Goal: Find specific page/section: Find specific page/section

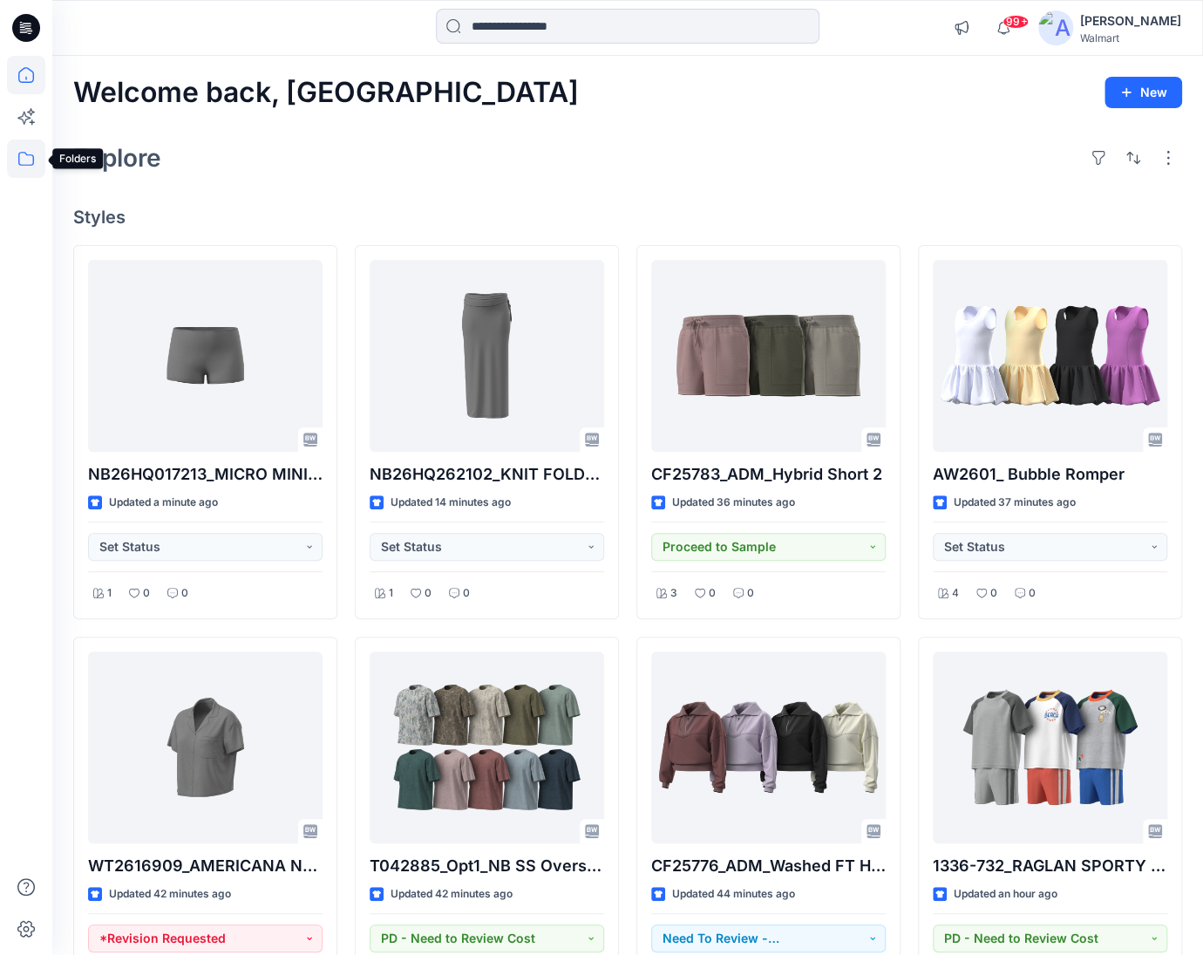
click at [22, 167] on icon at bounding box center [26, 158] width 38 height 38
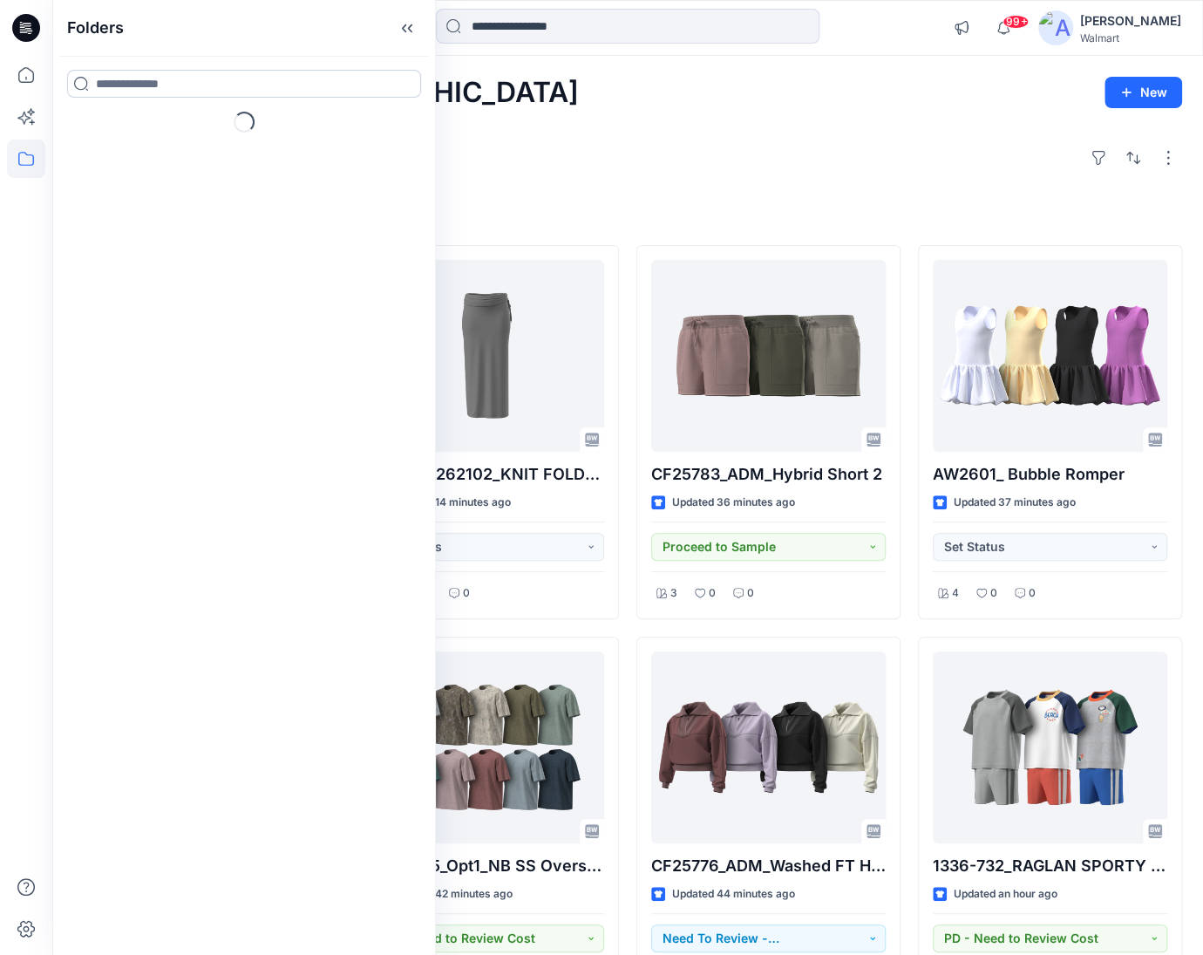
click at [166, 88] on input at bounding box center [244, 84] width 354 height 28
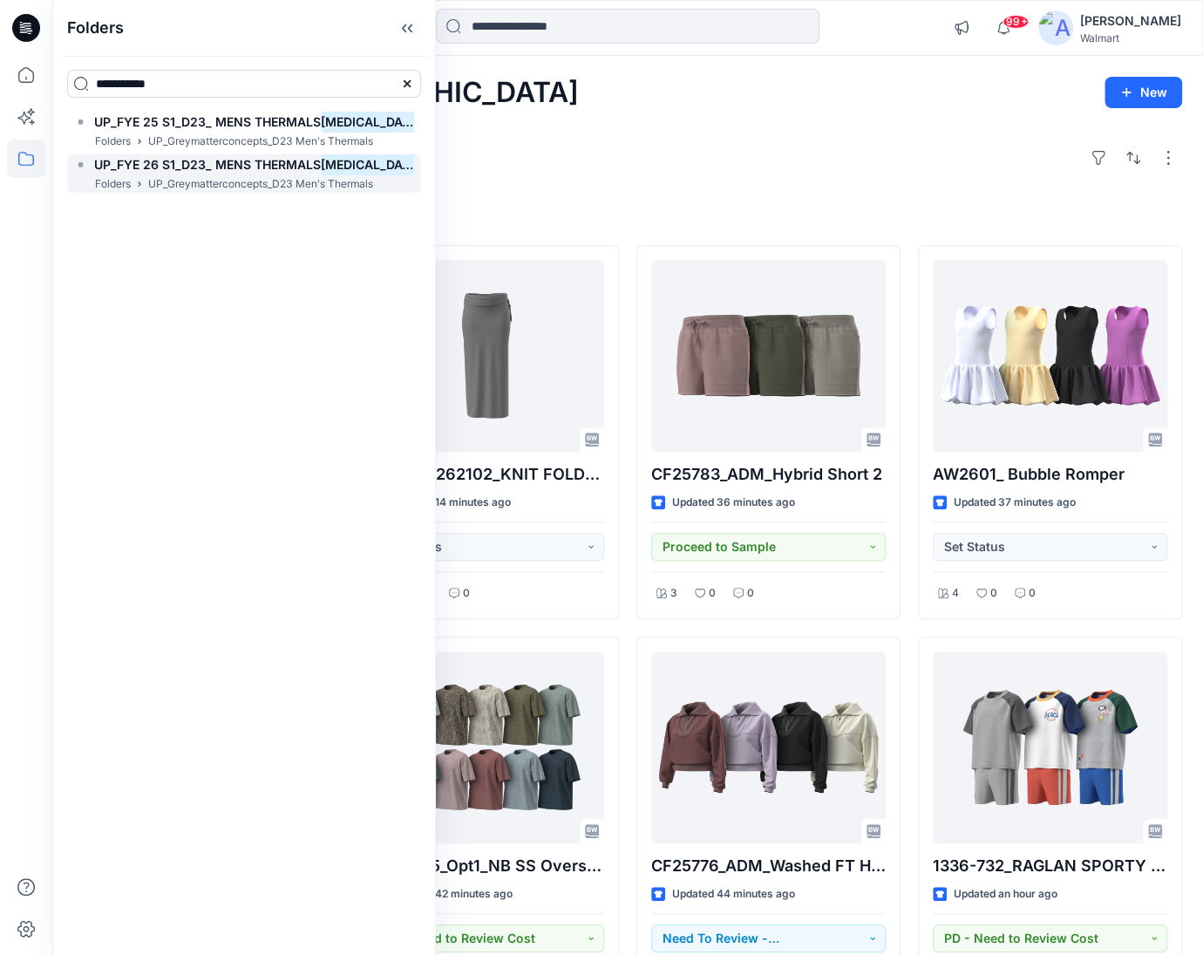
type input "**********"
click at [221, 160] on span "UP_FYE 26 S1_D23_ MENS THERMALS" at bounding box center [207, 164] width 227 height 15
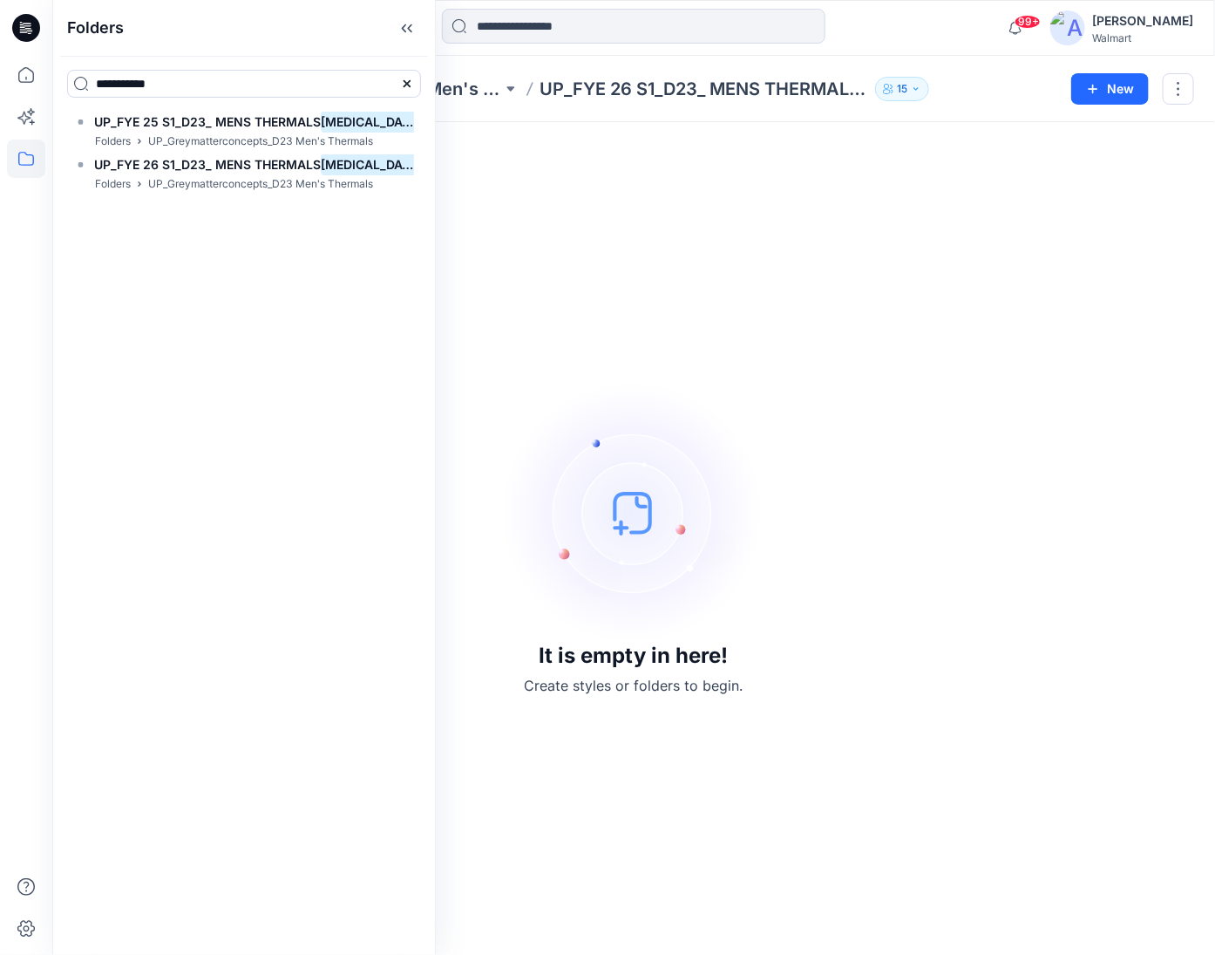
click at [896, 85] on button "15" at bounding box center [902, 89] width 54 height 24
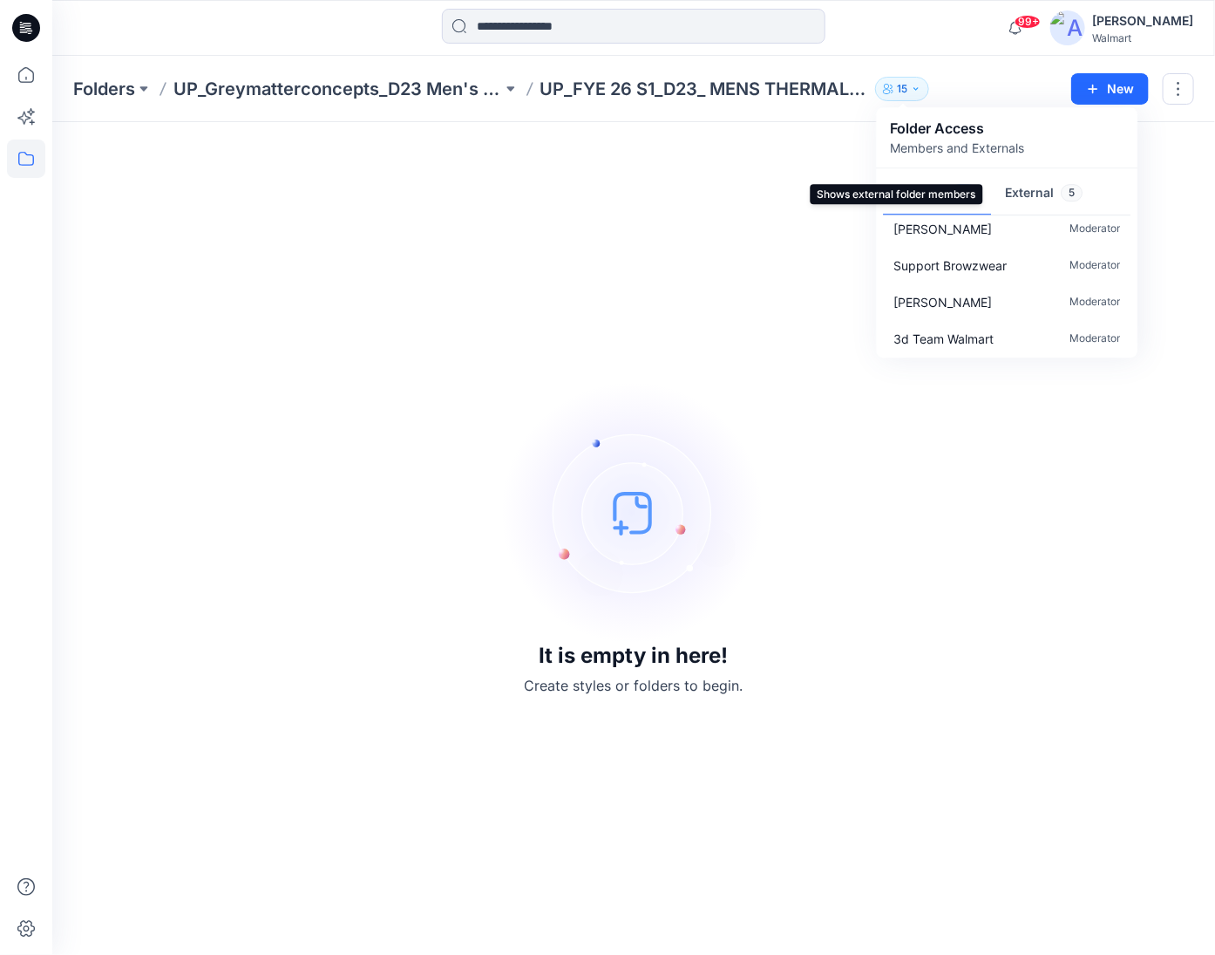
click at [1044, 192] on button "External 5" at bounding box center [1043, 194] width 105 height 44
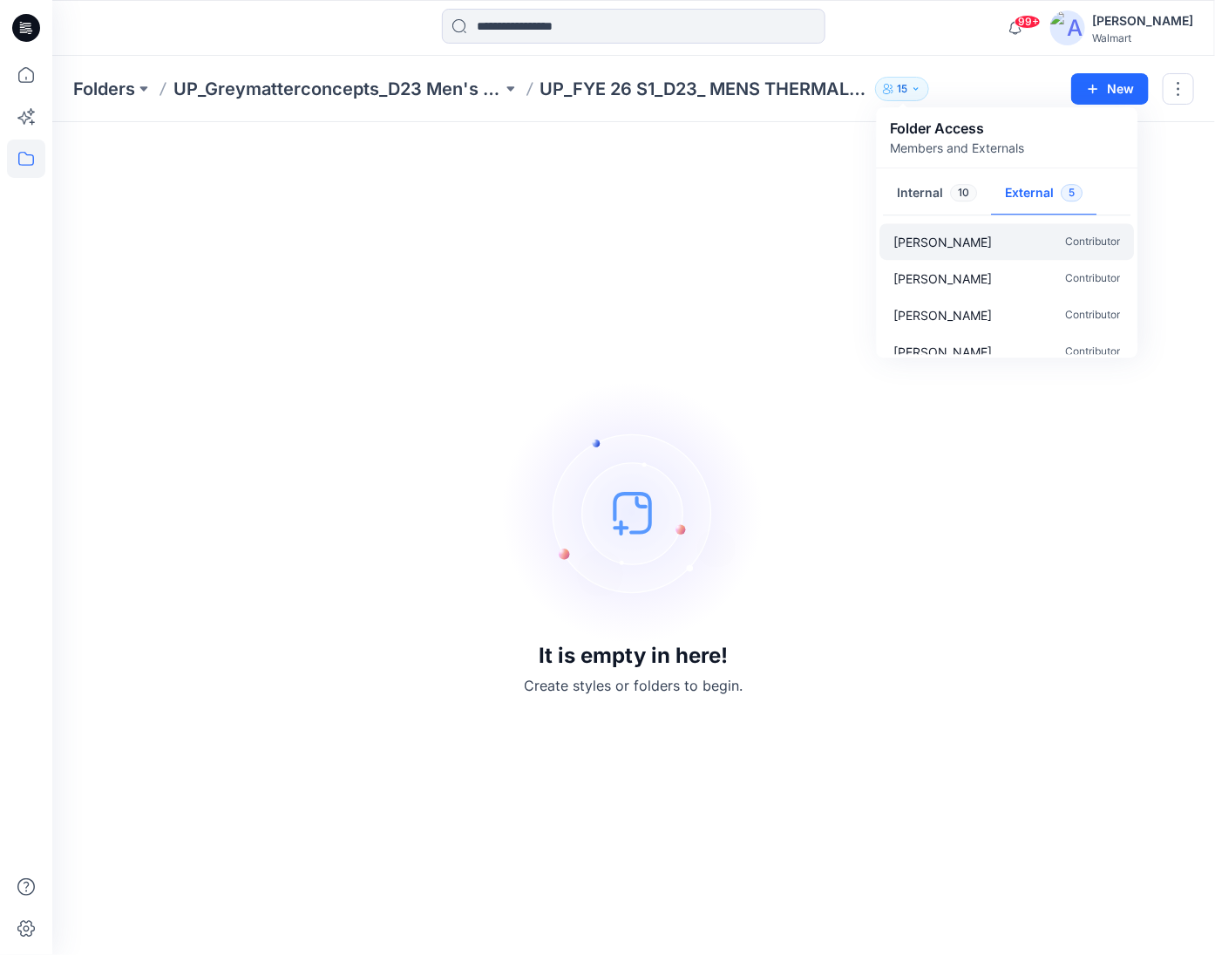
click at [943, 248] on p "[PERSON_NAME]" at bounding box center [943, 242] width 99 height 18
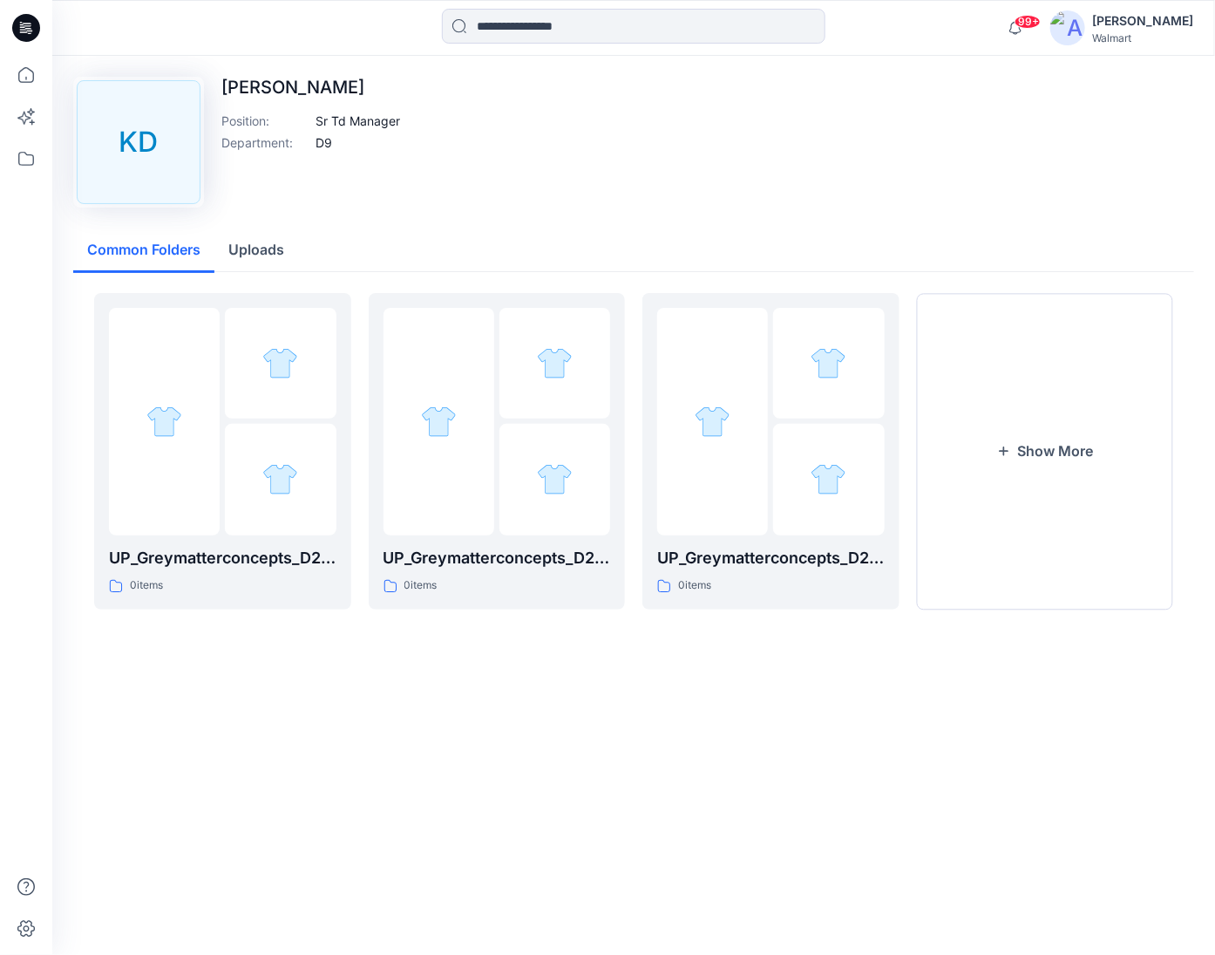
click at [300, 22] on div at bounding box center [197, 28] width 290 height 38
click at [23, 160] on icon at bounding box center [26, 158] width 38 height 38
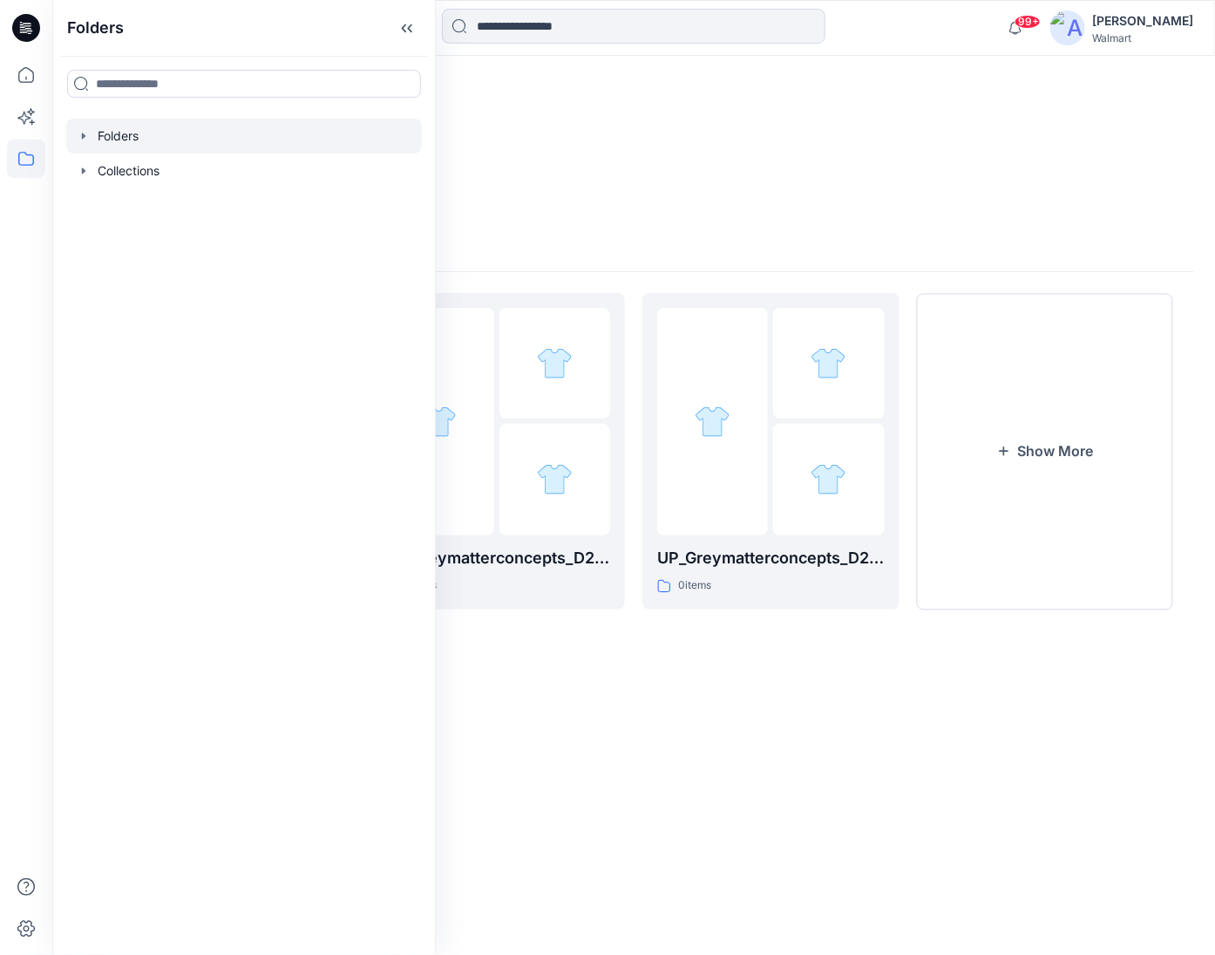
click at [145, 128] on div at bounding box center [244, 136] width 356 height 35
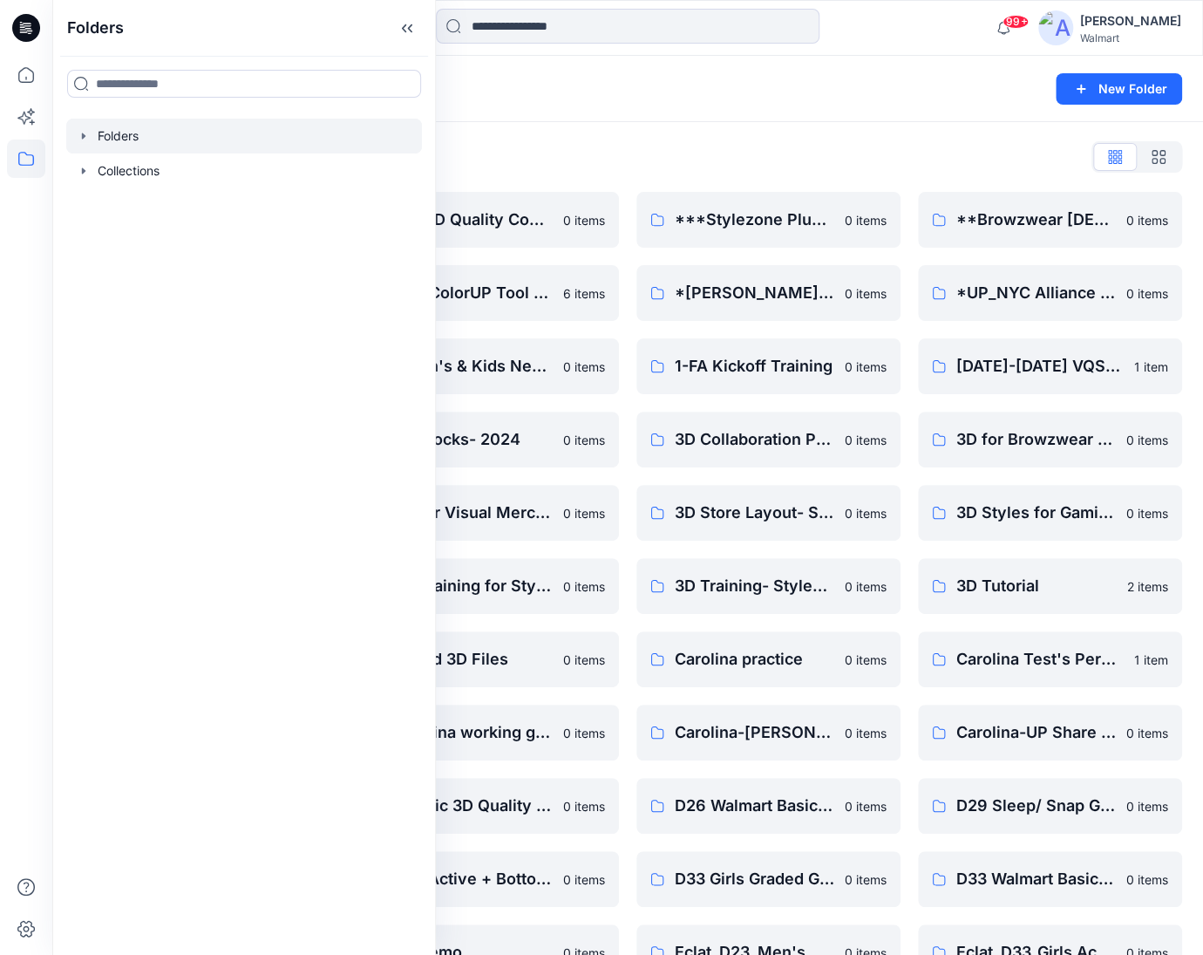
click at [82, 133] on icon "button" at bounding box center [83, 136] width 3 height 6
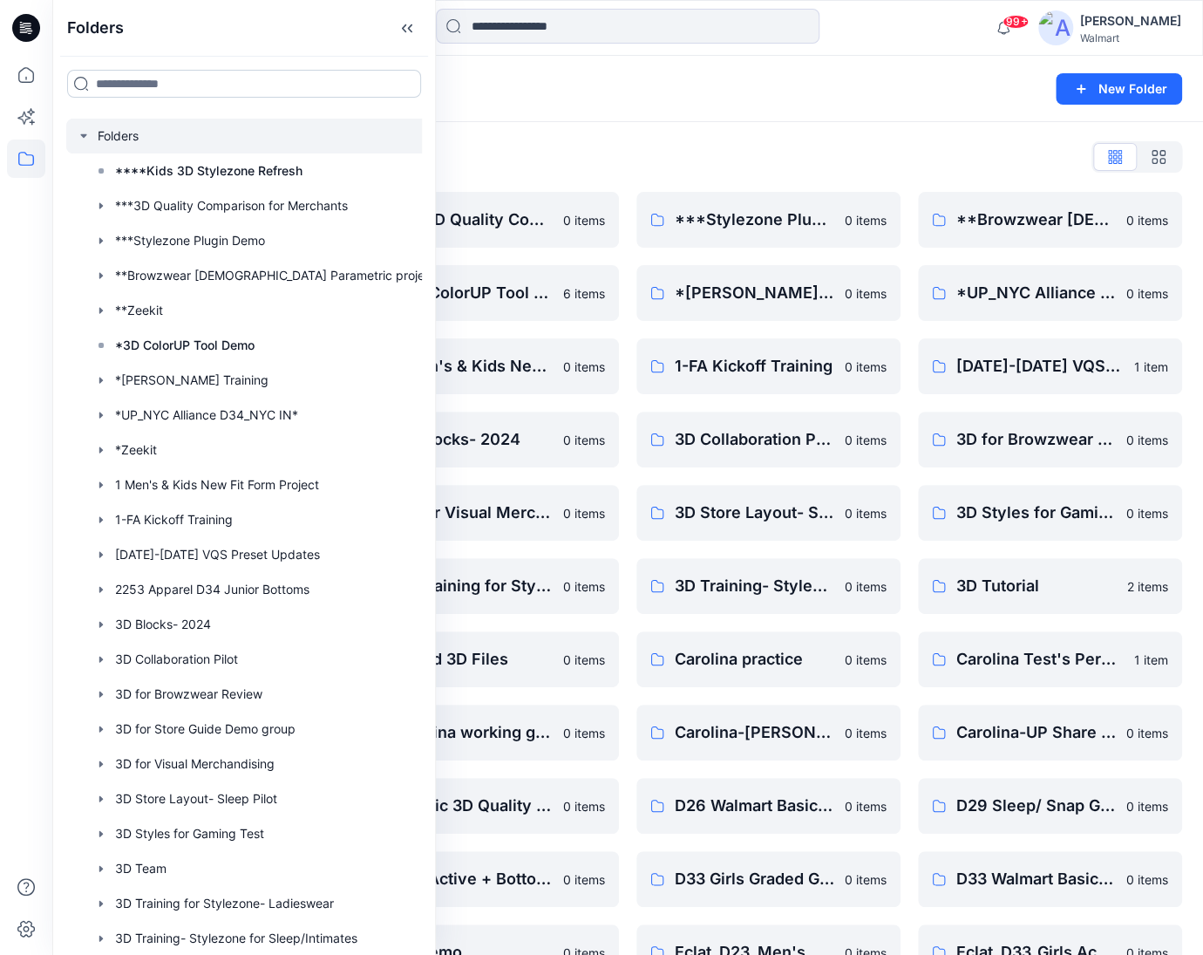
click at [169, 84] on input at bounding box center [244, 84] width 354 height 28
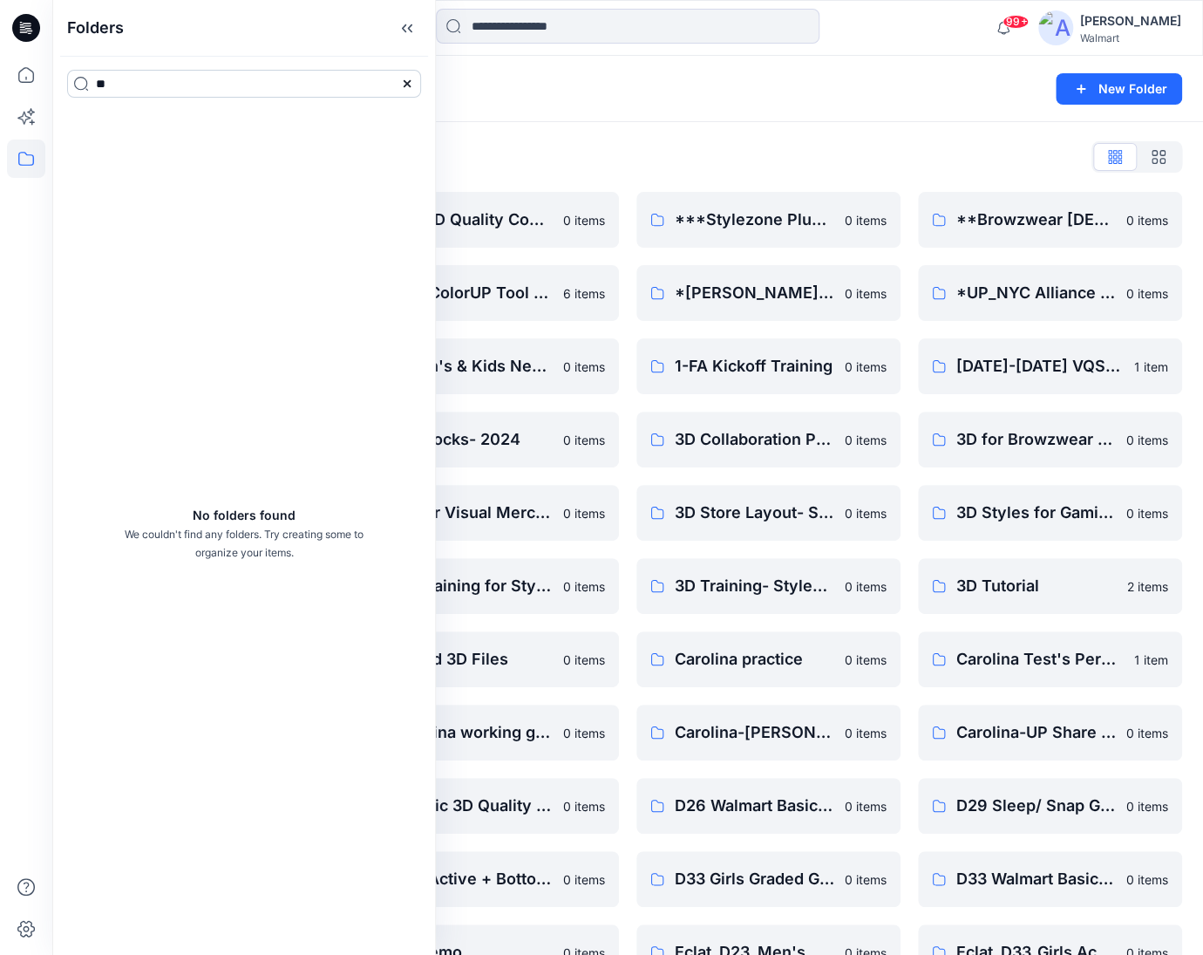
type input "*"
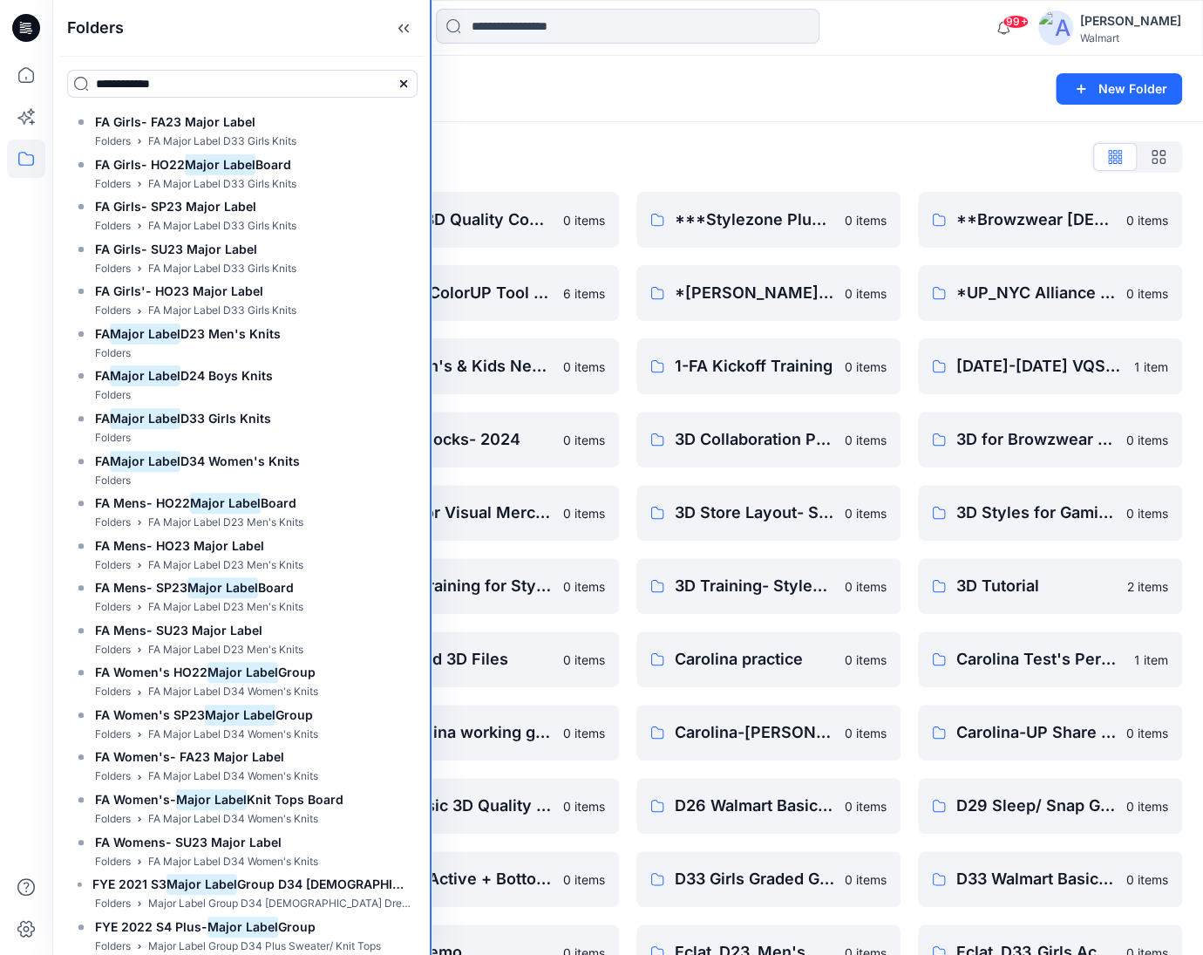
drag, startPoint x: 433, startPoint y: 126, endPoint x: 432, endPoint y: 146, distance: 20.1
type input "**********"
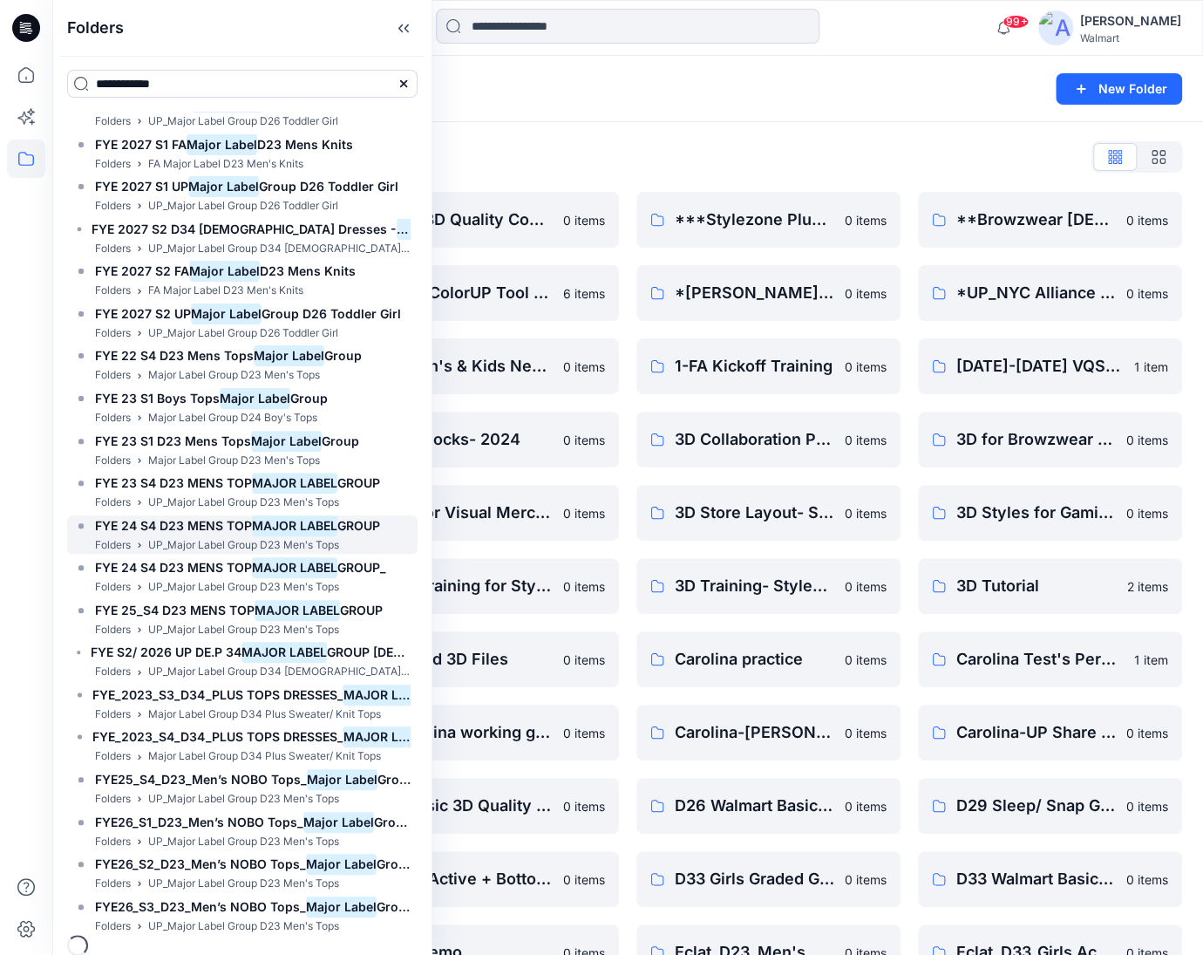
scroll to position [3407, 0]
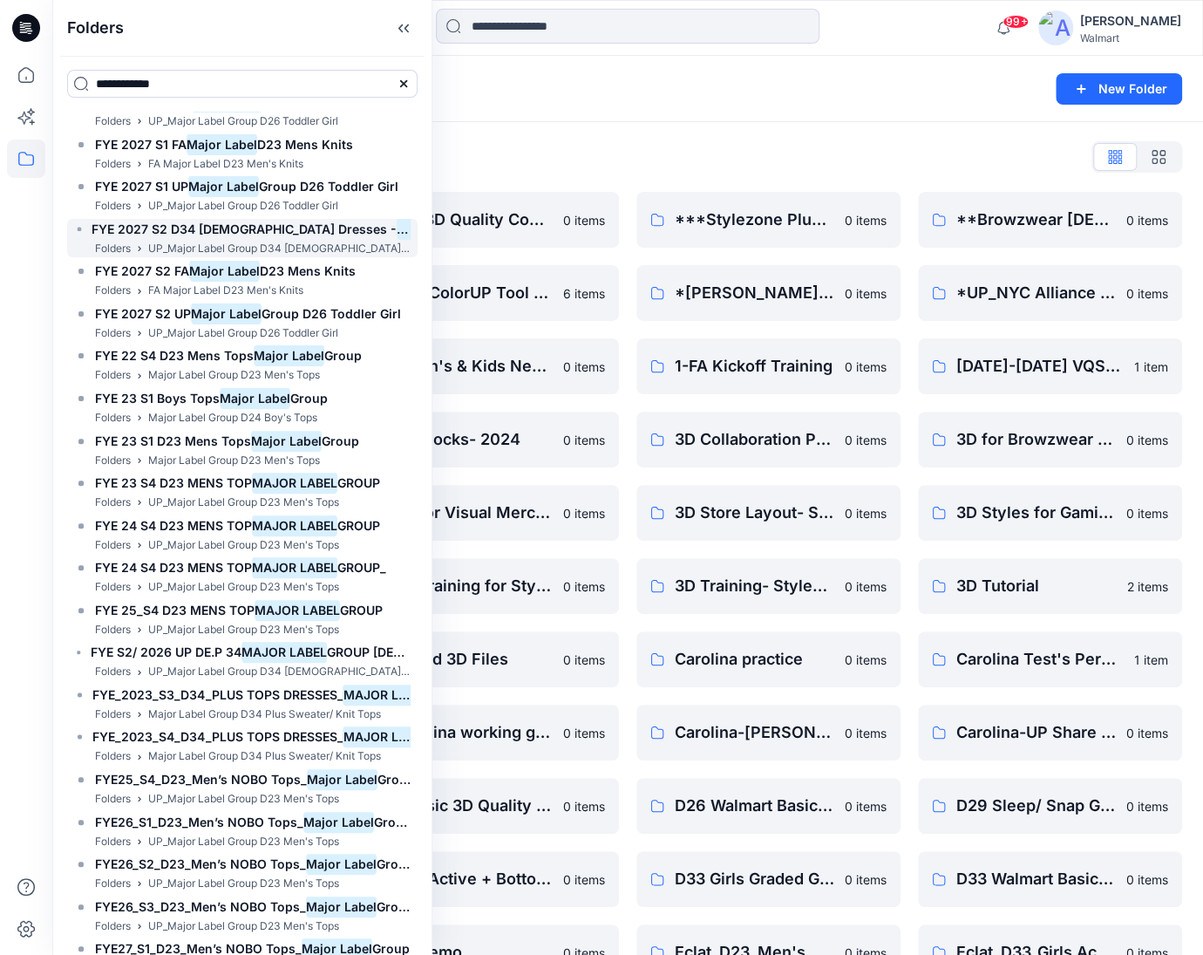
click at [282, 231] on span "FYE 2027 S2 D34 [DEMOGRAPHIC_DATA] Dresses -" at bounding box center [250, 228] width 316 height 15
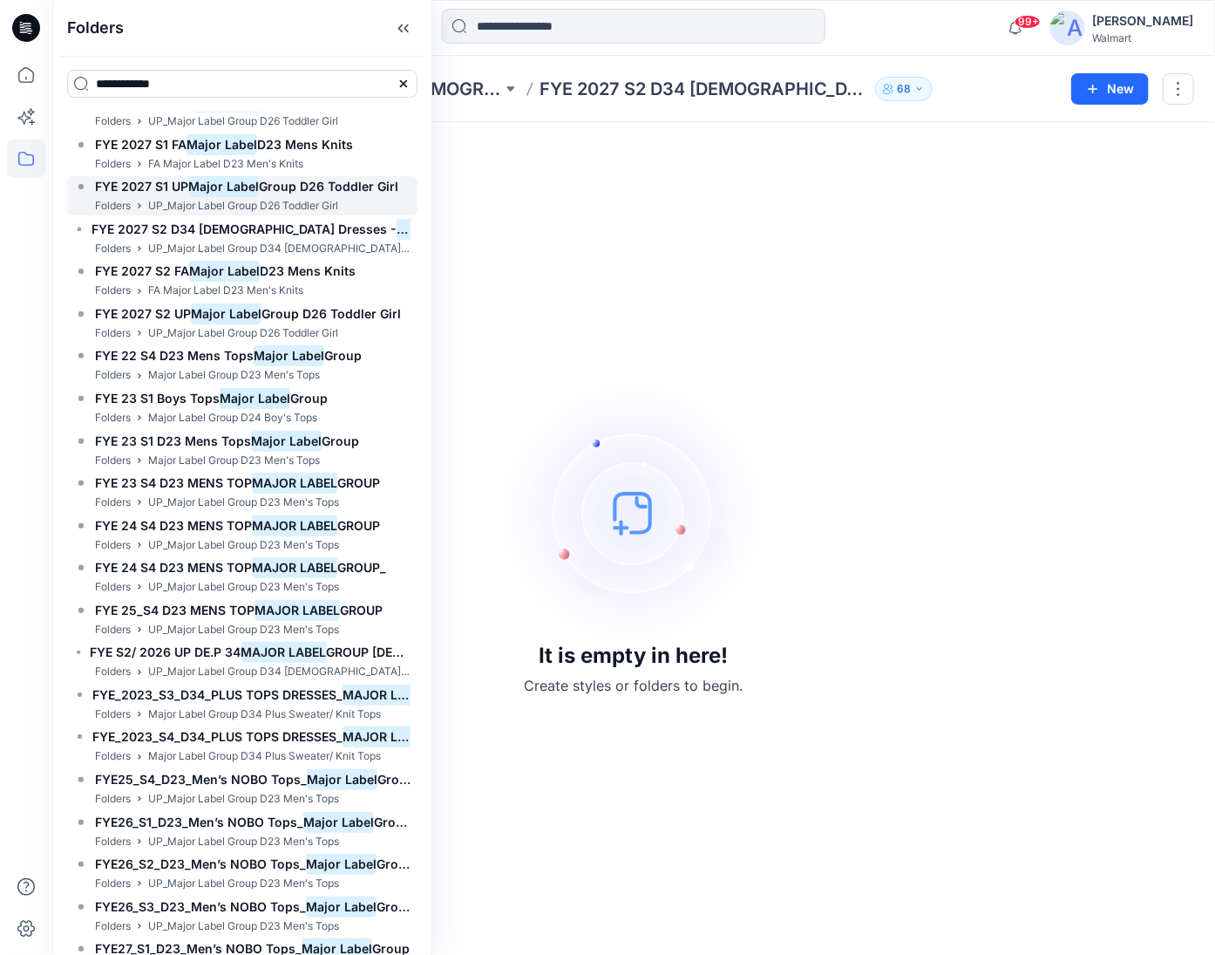
click at [209, 186] on mark "Major Label" at bounding box center [223, 186] width 71 height 24
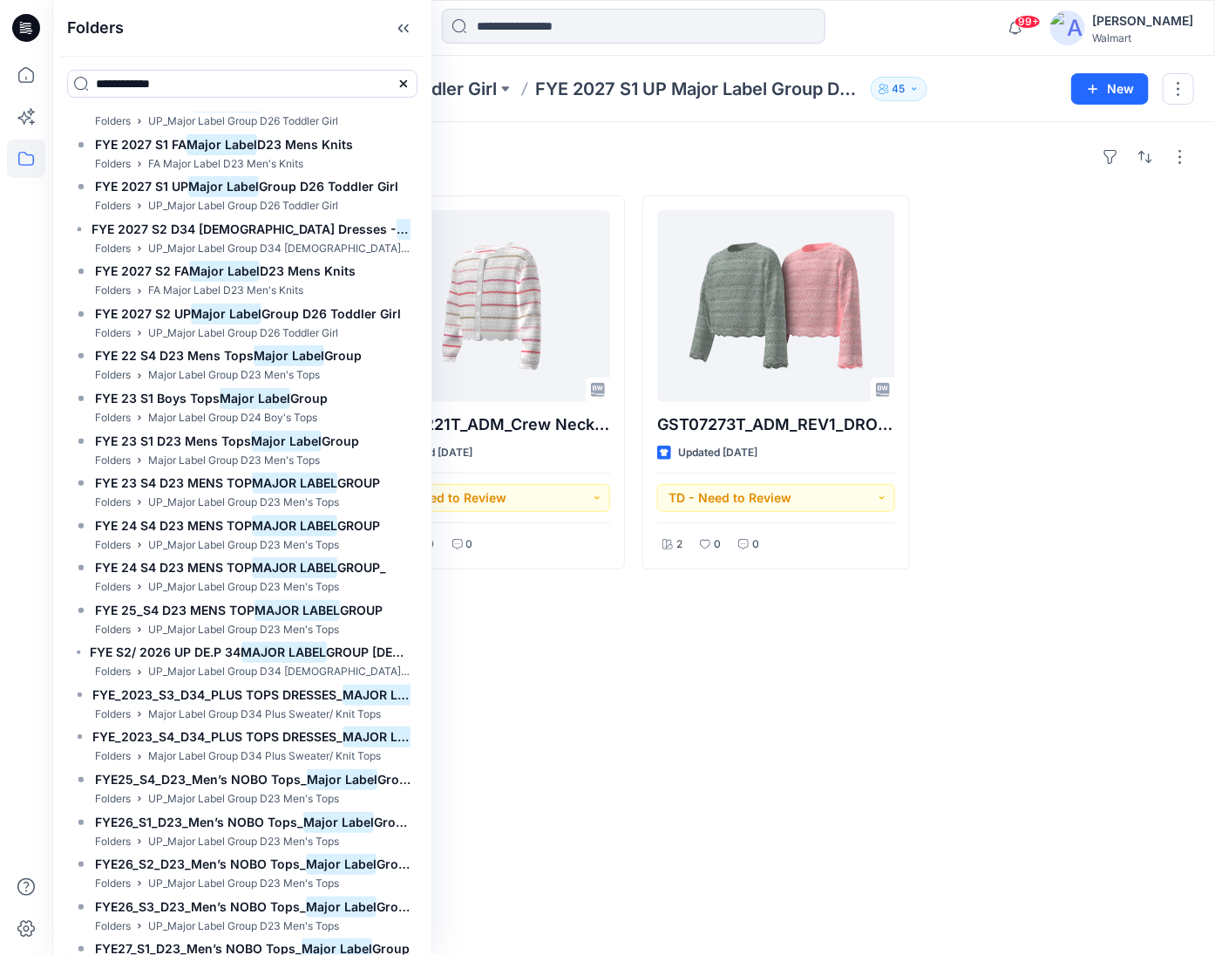
click at [625, 168] on div "Styles" at bounding box center [633, 157] width 1121 height 28
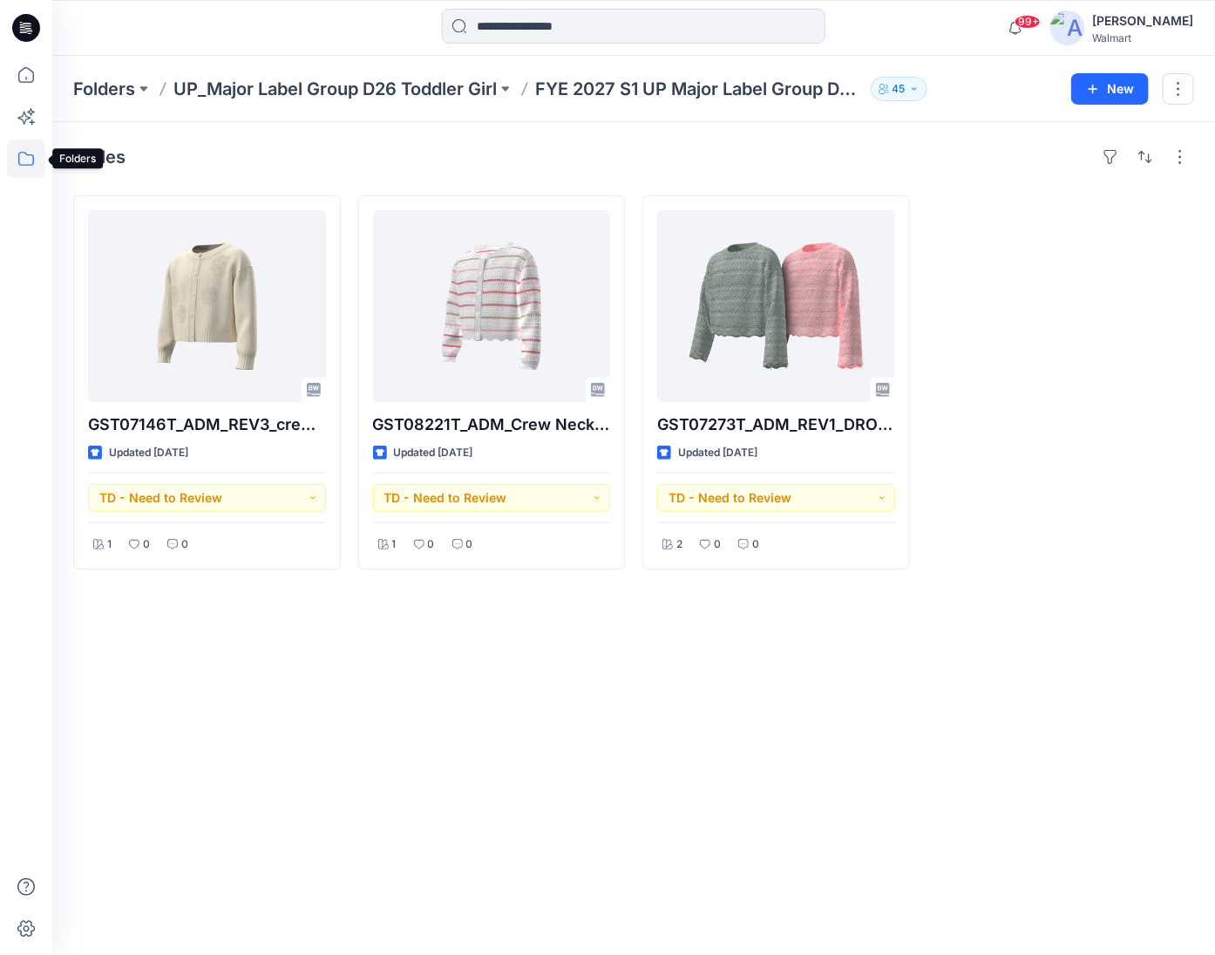
click at [31, 160] on icon at bounding box center [26, 158] width 38 height 38
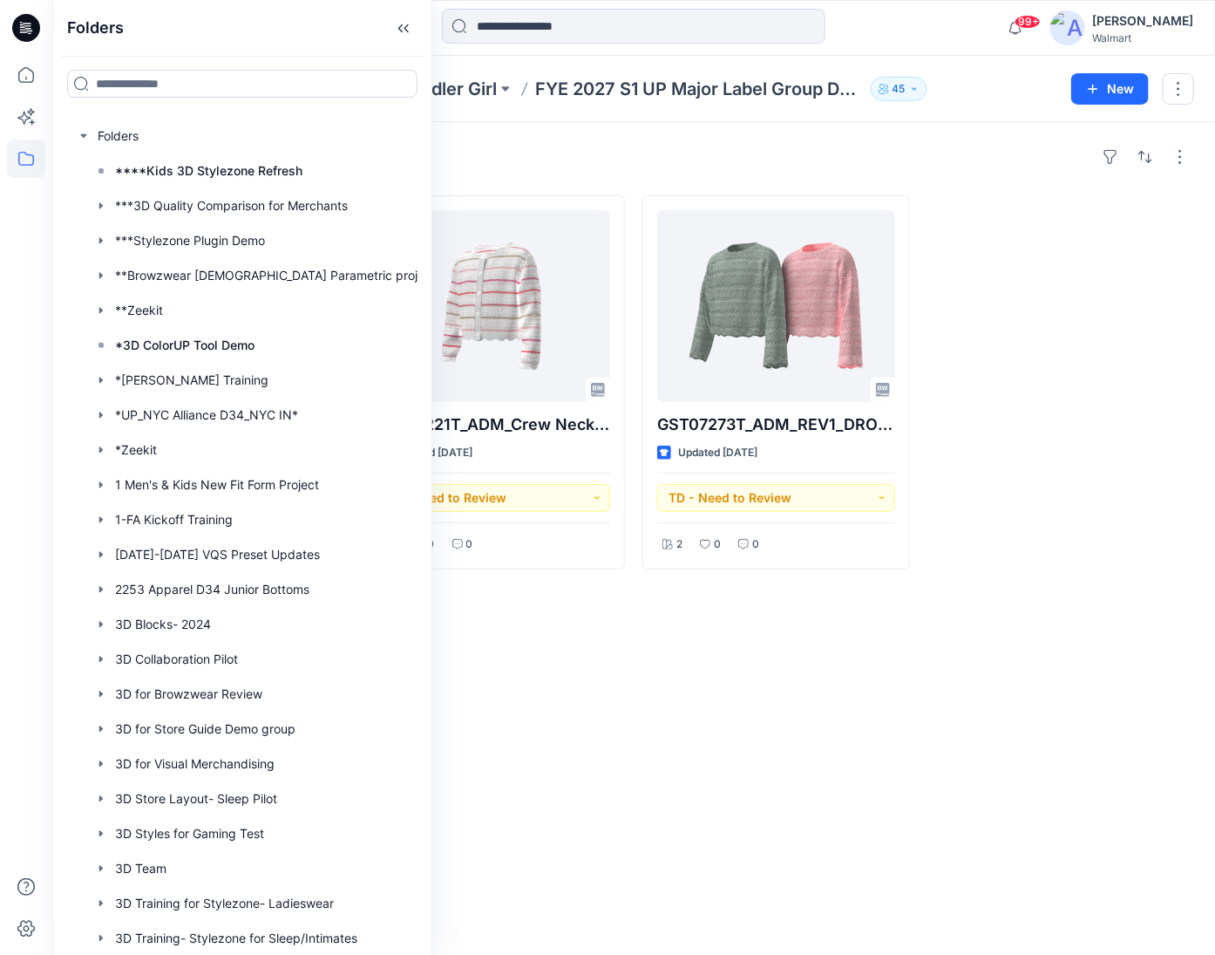
click at [22, 19] on icon at bounding box center [26, 28] width 28 height 28
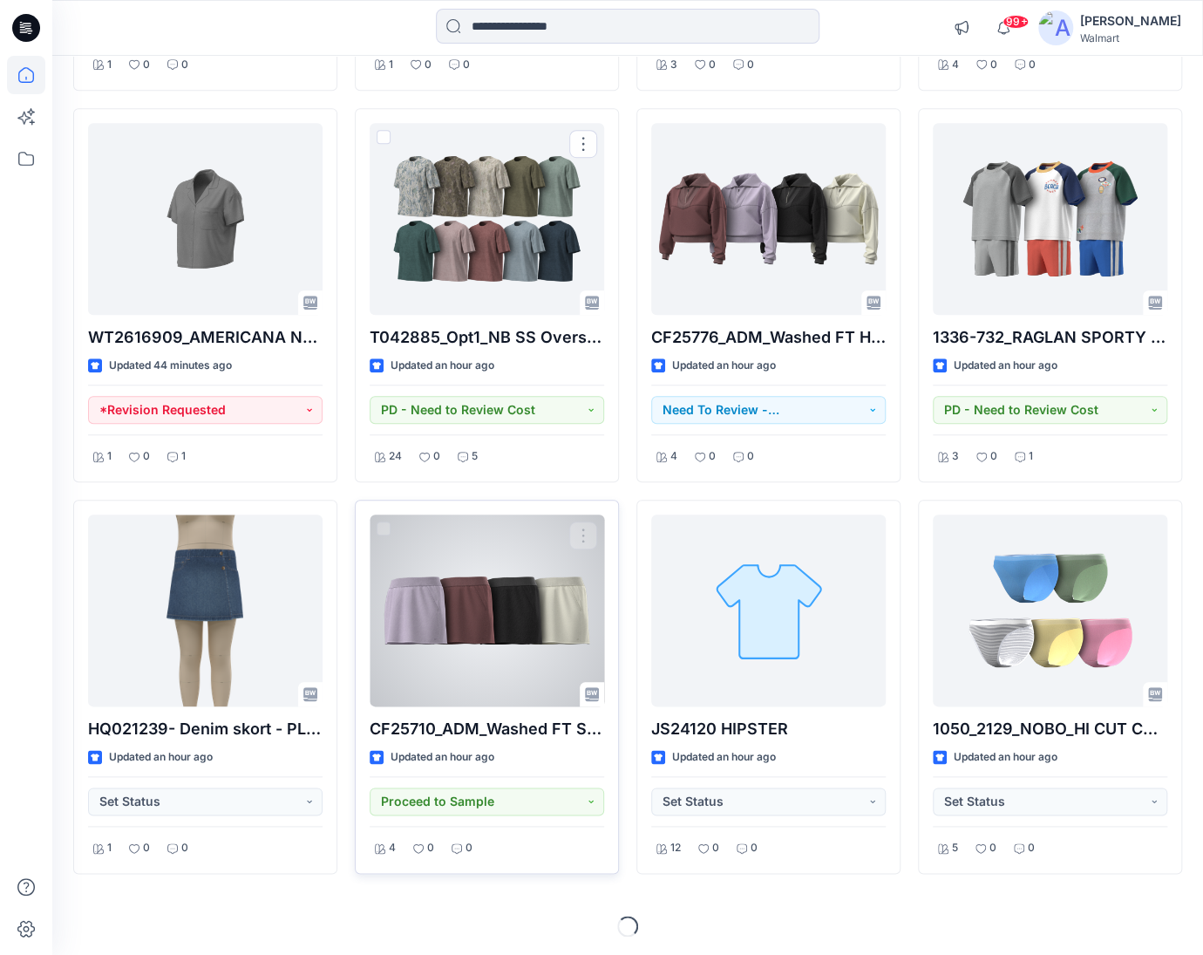
scroll to position [529, 0]
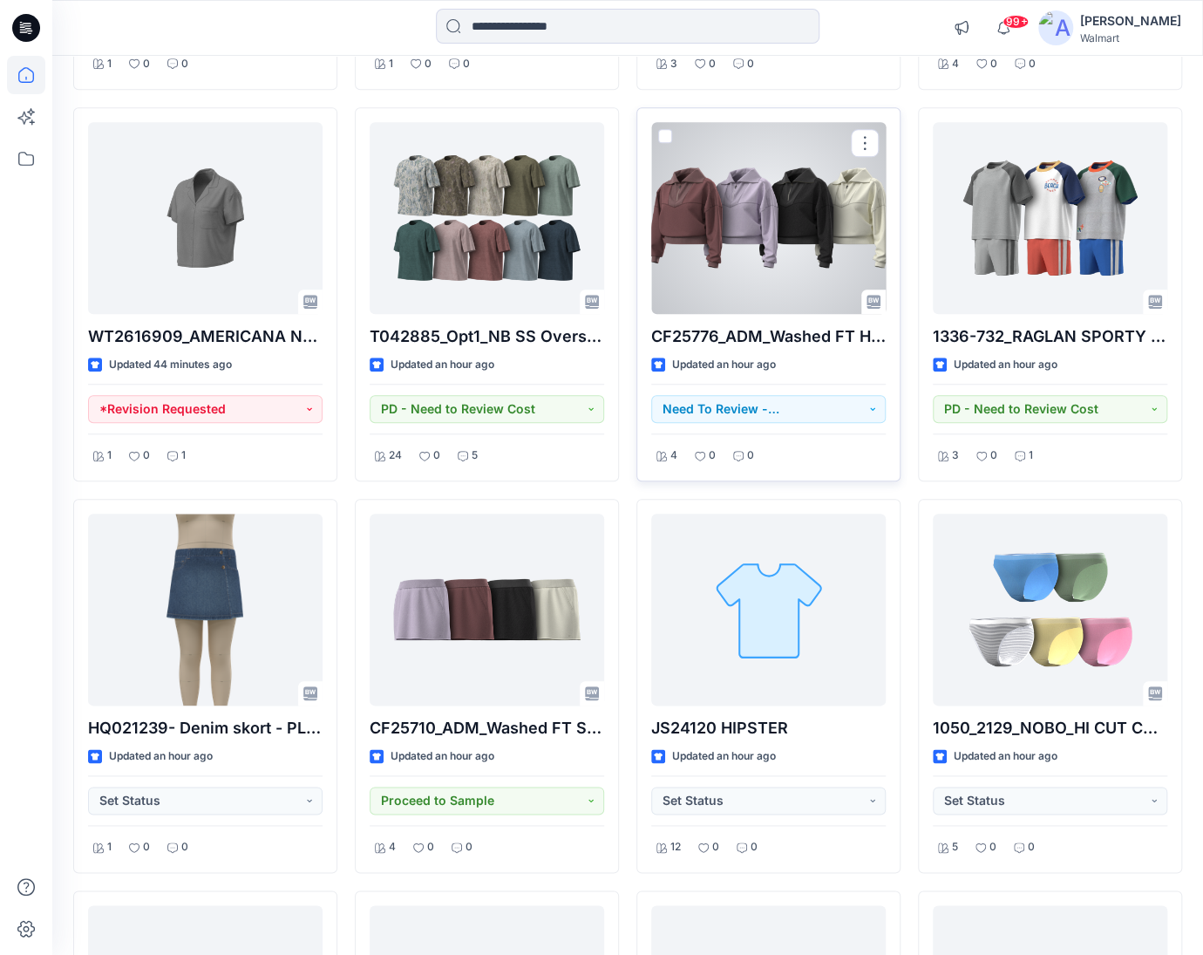
click at [770, 234] on div at bounding box center [768, 218] width 235 height 192
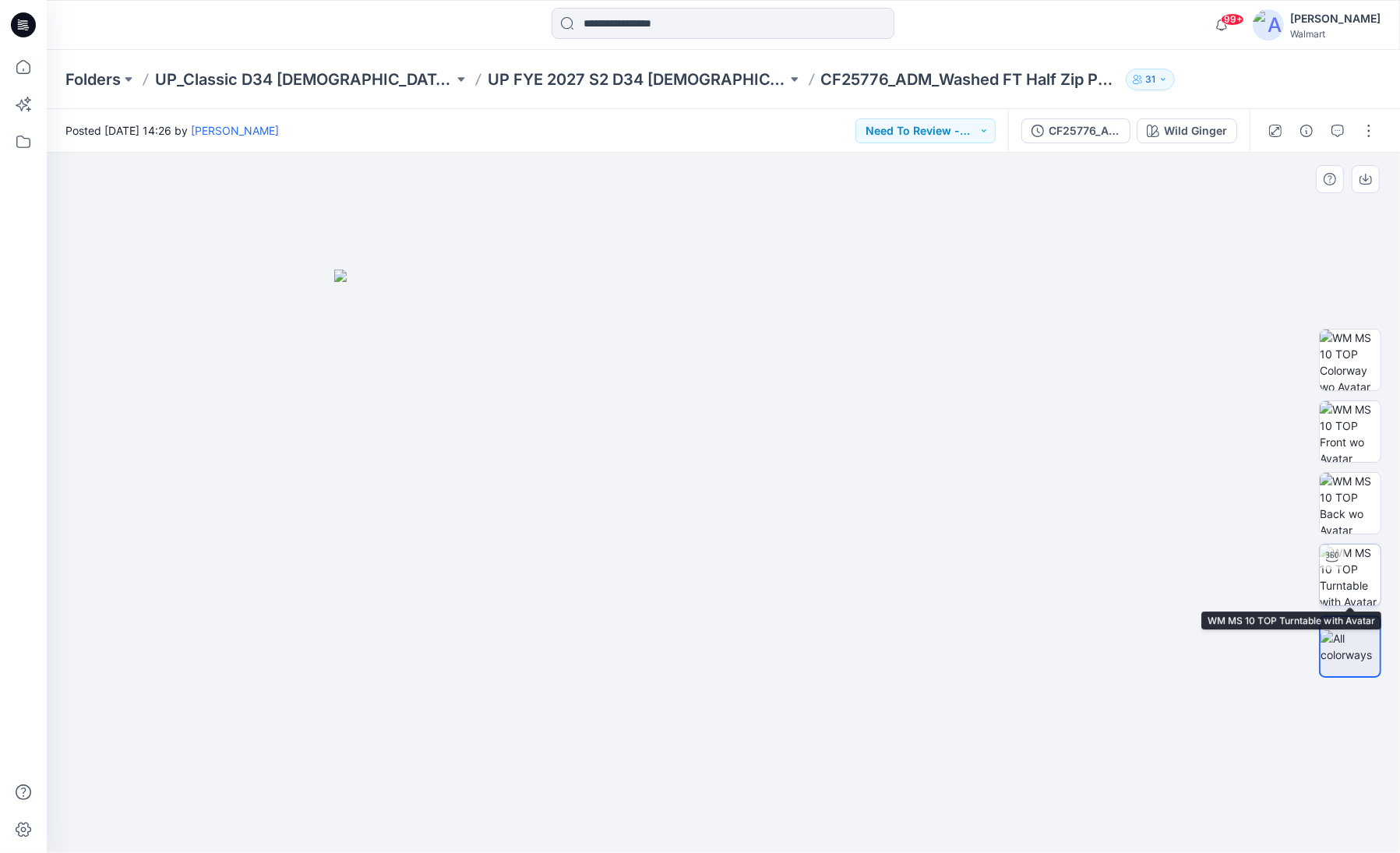
click at [1085, 585] on img at bounding box center [1350, 574] width 61 height 61
drag, startPoint x: 733, startPoint y: 419, endPoint x: 708, endPoint y: 752, distance: 333.9
click at [708, 752] on img at bounding box center [723, 503] width 1311 height 700
drag, startPoint x: 720, startPoint y: 831, endPoint x: 1129, endPoint y: 745, distance: 417.9
click at [1085, 745] on div at bounding box center [723, 503] width 1353 height 700
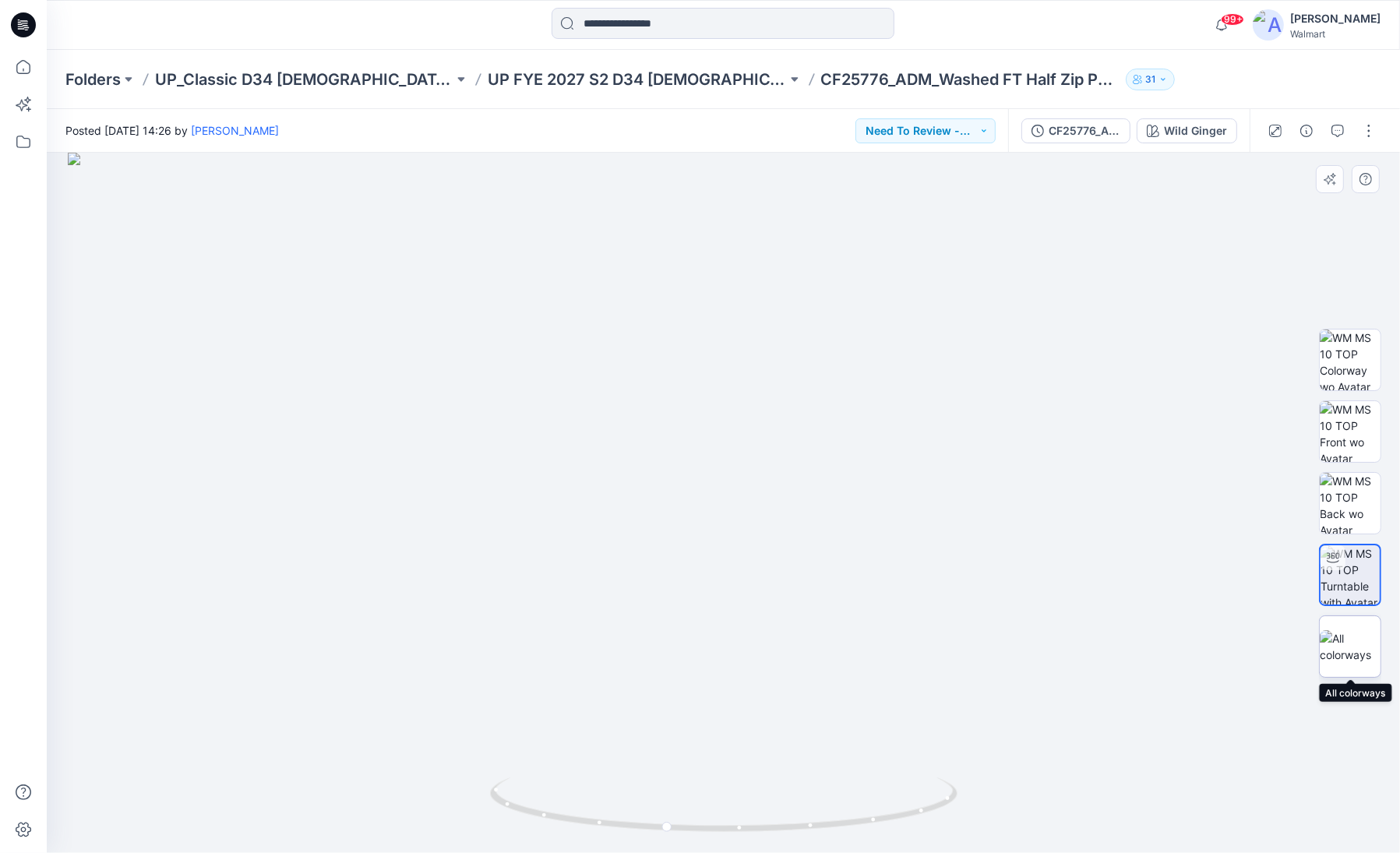
click at [1085, 641] on img at bounding box center [1350, 646] width 61 height 33
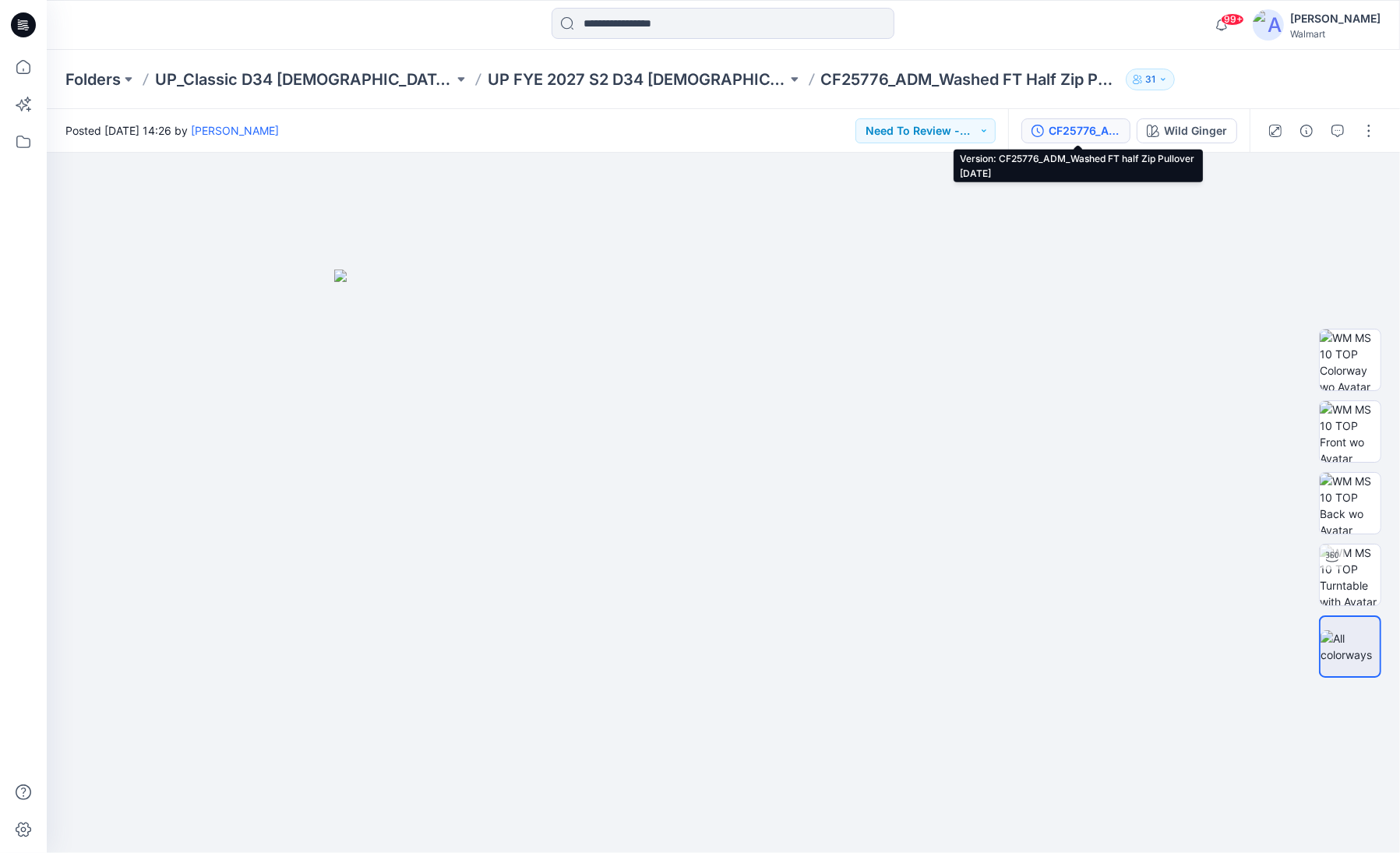
click at [1081, 132] on div "CF25776_ADM_Washed FT half Zip Pullover [DATE]" at bounding box center [1084, 130] width 71 height 17
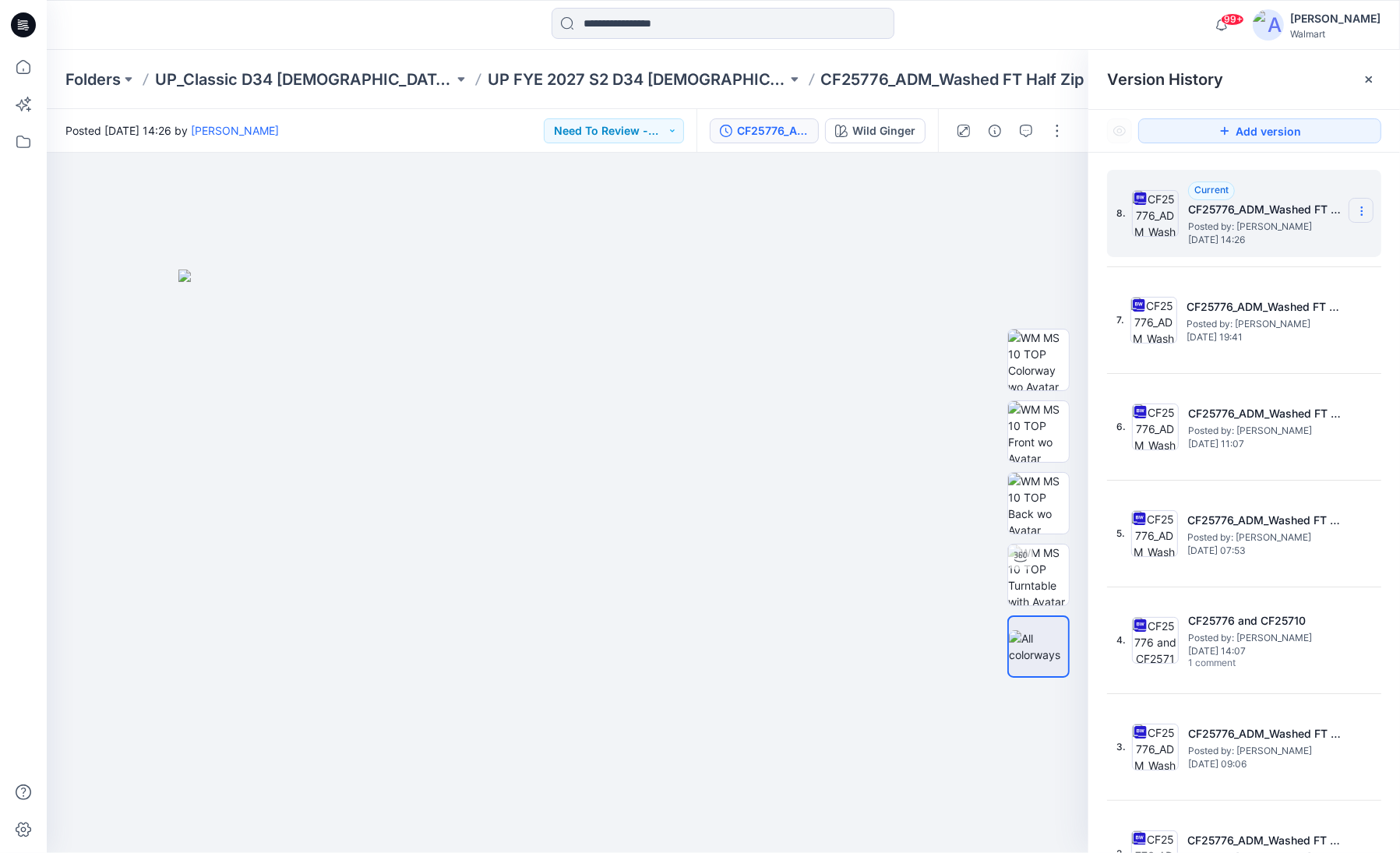
click at [1085, 206] on icon at bounding box center [1362, 211] width 13 height 13
click at [435, 30] on div at bounding box center [723, 25] width 676 height 34
click at [964, 135] on icon "button" at bounding box center [963, 130] width 13 height 13
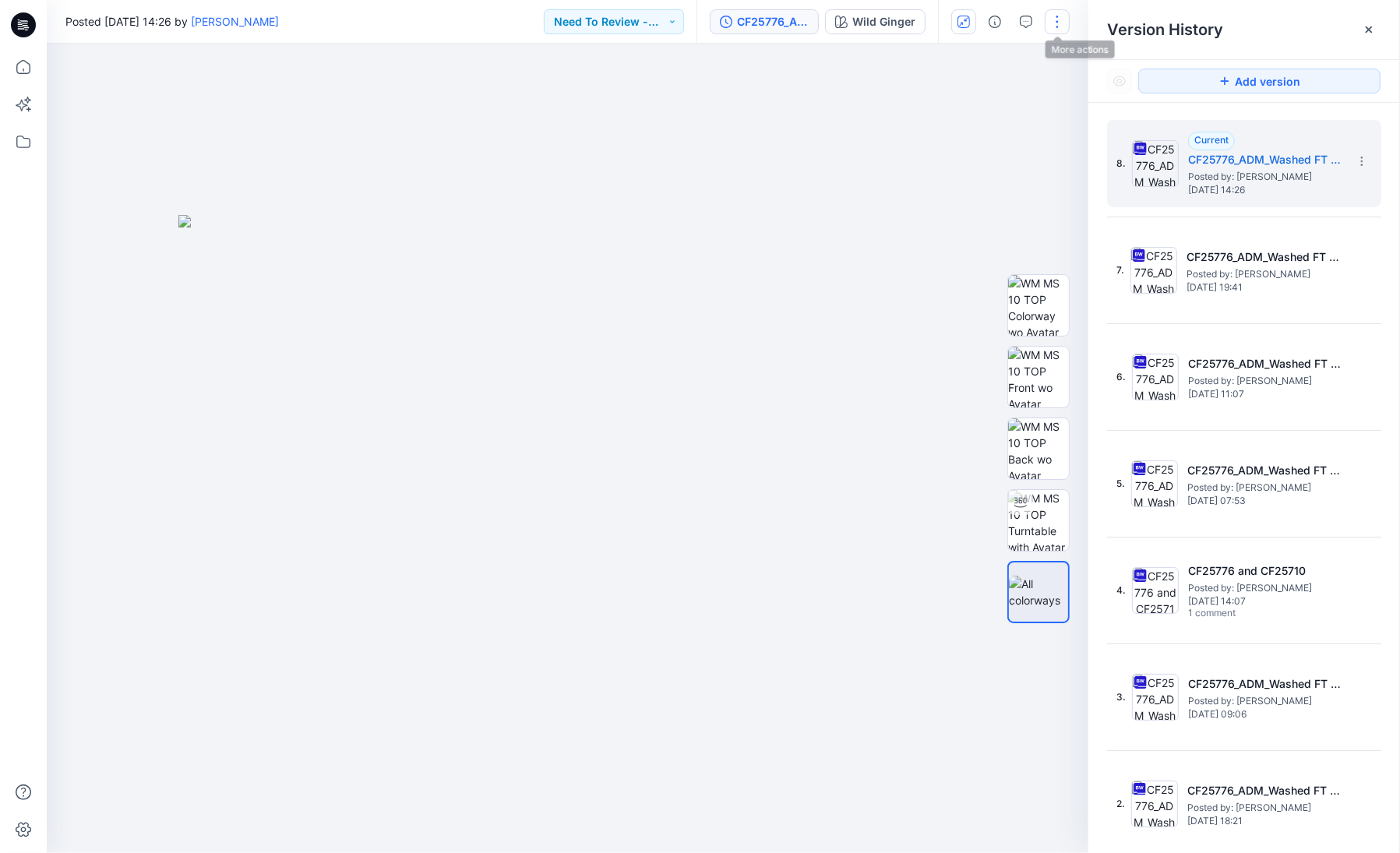
click at [1057, 19] on button "button" at bounding box center [1057, 21] width 25 height 25
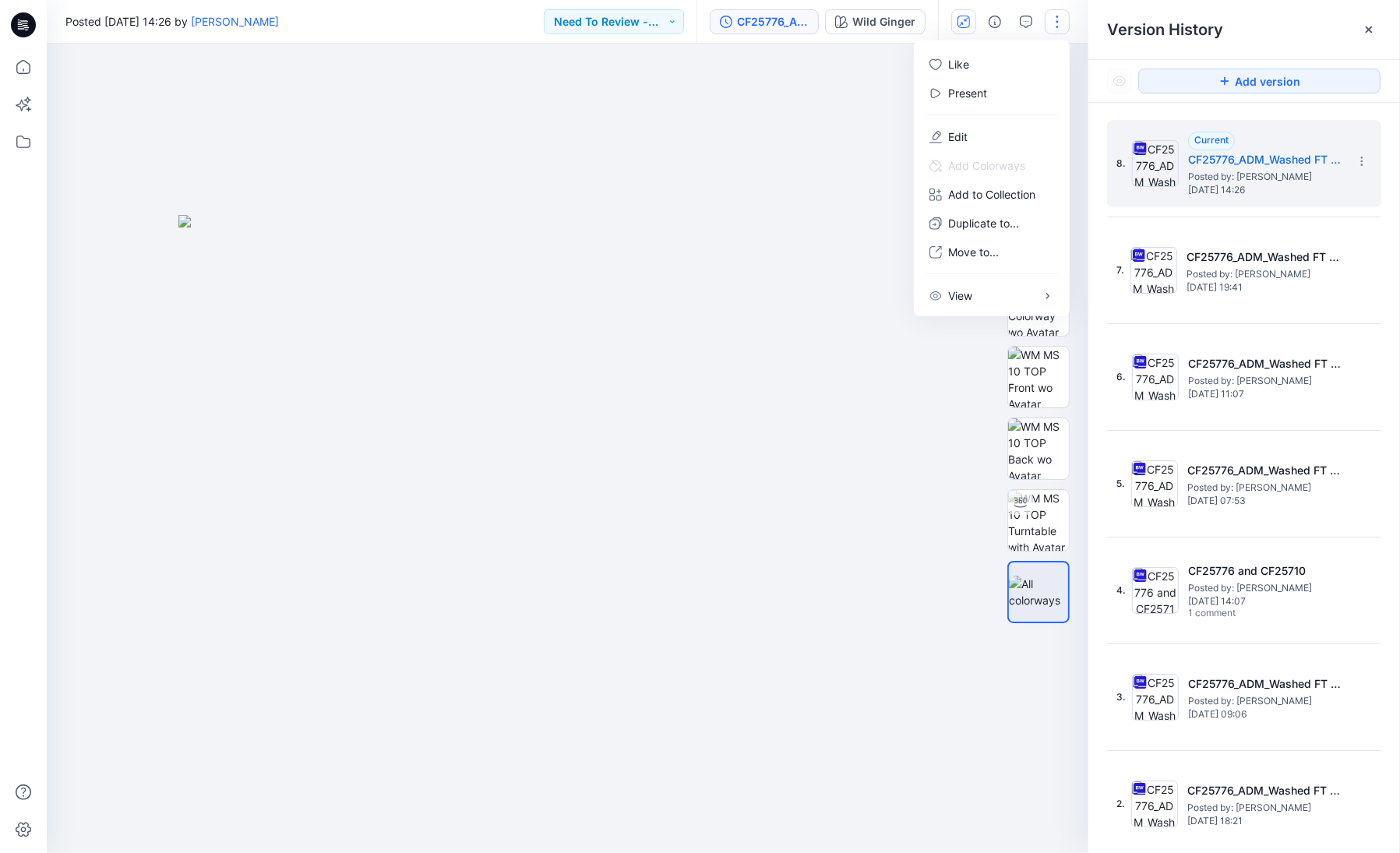
click at [885, 101] on div at bounding box center [567, 448] width 1042 height 809
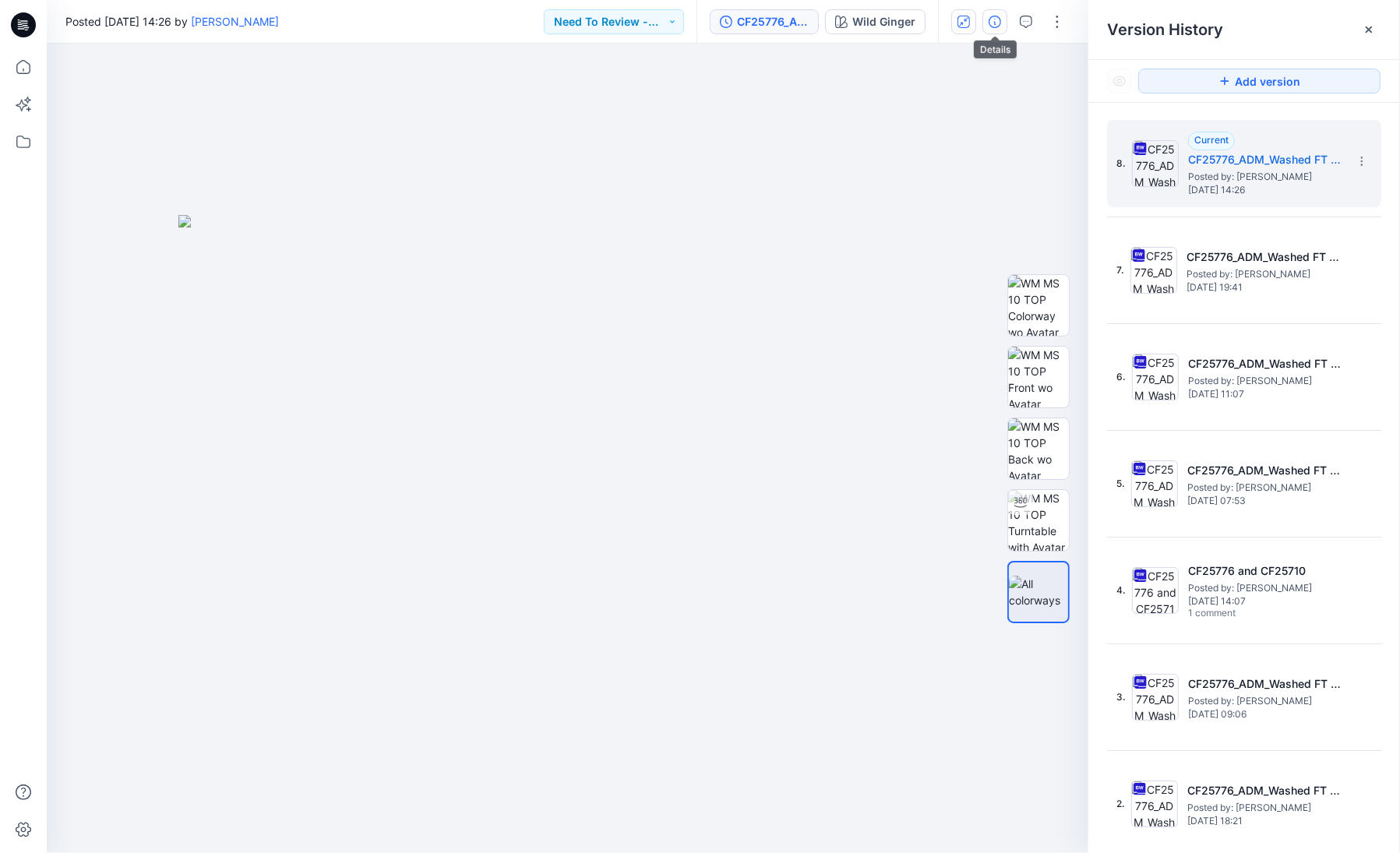
click at [993, 20] on icon "button" at bounding box center [994, 21] width 13 height 13
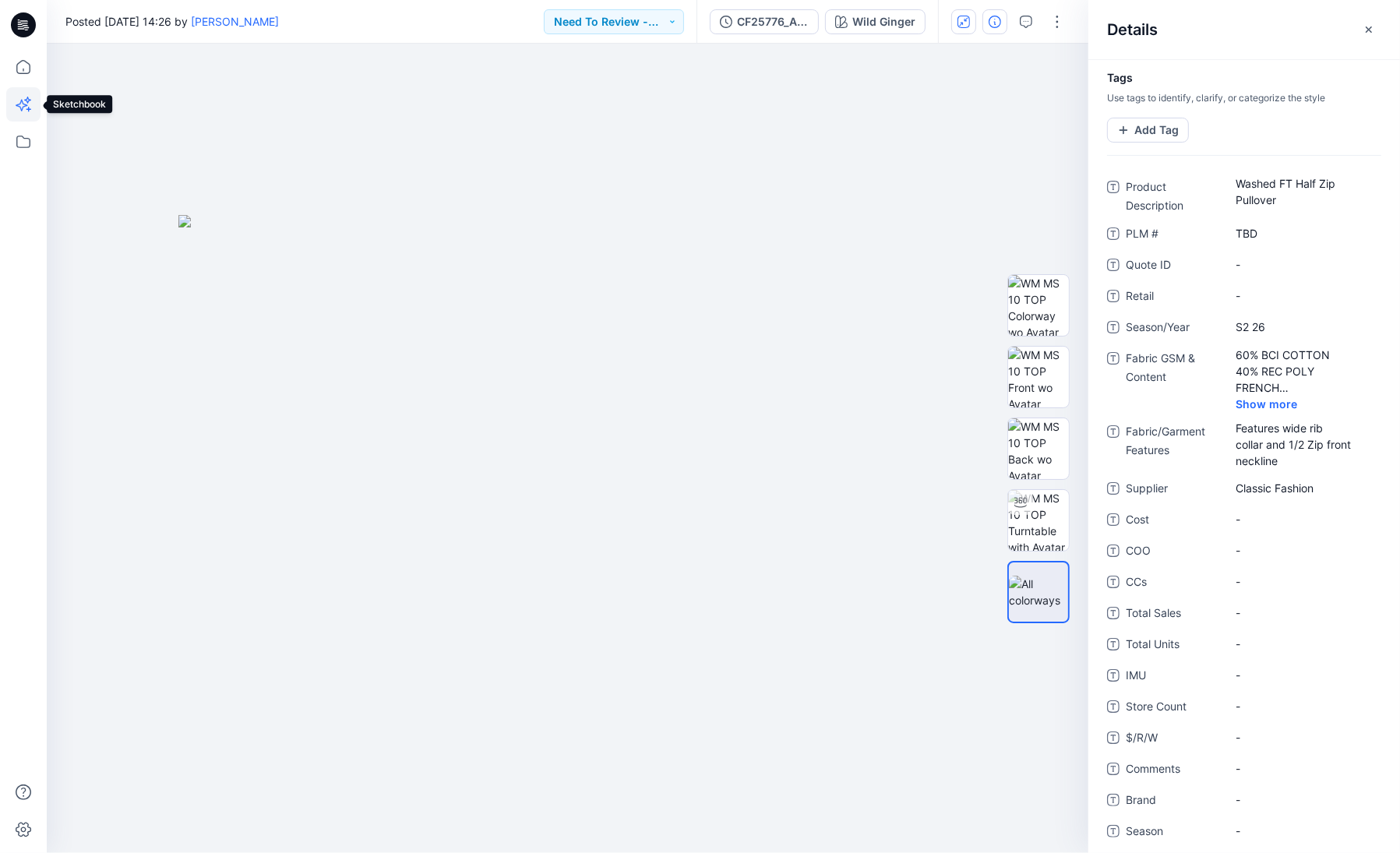
click at [36, 98] on icon at bounding box center [23, 105] width 34 height 34
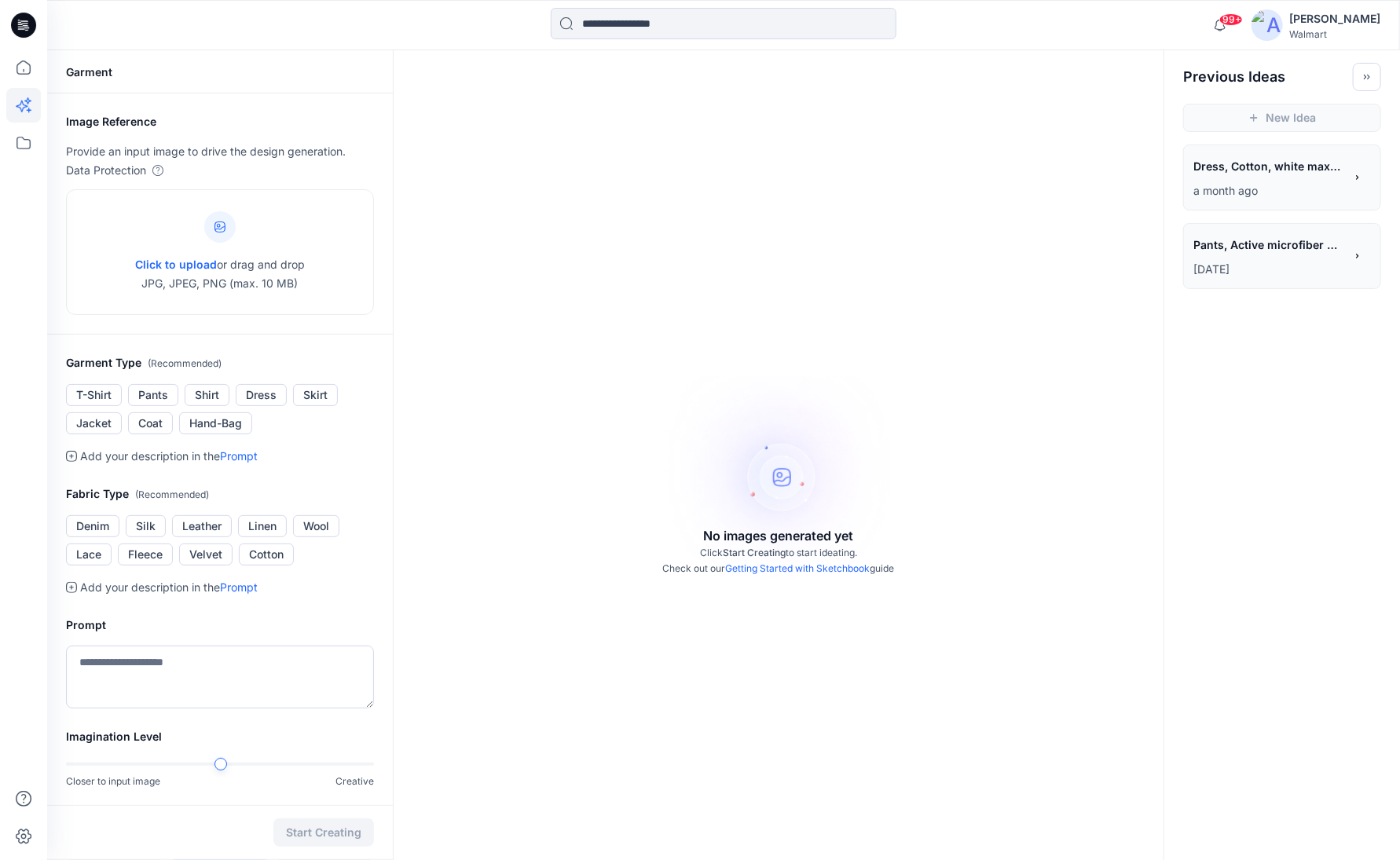
click at [875, 262] on div "No images generated yet Click Start Creating to start ideating. Check out our G…" at bounding box center [778, 480] width 769 height 860
